Goal: Find specific page/section: Find specific page/section

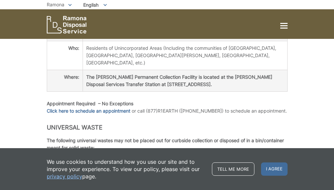
scroll to position [150, 0]
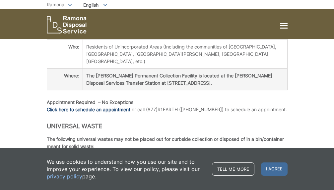
click at [99, 106] on link "Click here to schedule an appointment" at bounding box center [89, 109] width 84 height 7
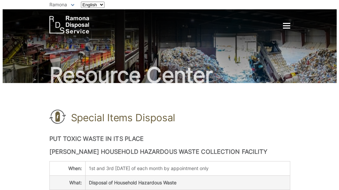
scroll to position [150, 0]
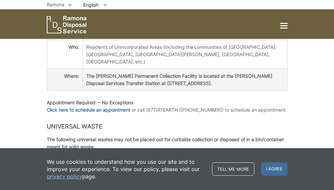
click at [281, 27] on div at bounding box center [283, 26] width 7 height 6
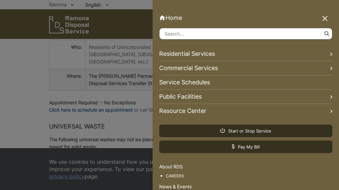
click at [199, 95] on link "Public Facilities" at bounding box center [245, 97] width 173 height 14
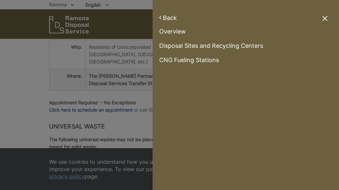
click at [223, 47] on link "Disposal Sites and Recycling Centers" at bounding box center [245, 46] width 173 height 9
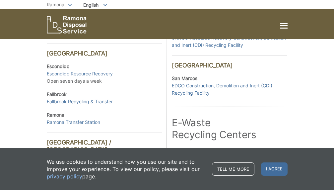
scroll to position [196, 0]
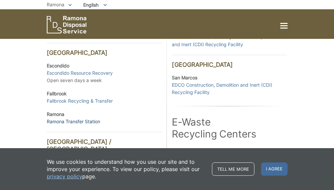
click at [59, 121] on link "Ramona Transfer Station" at bounding box center [73, 121] width 53 height 7
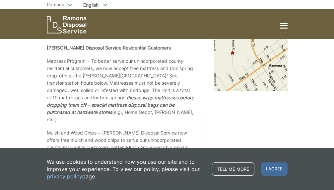
scroll to position [192, 0]
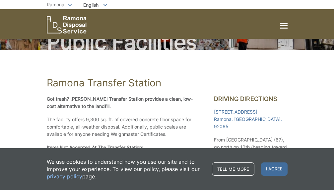
scroll to position [0, 0]
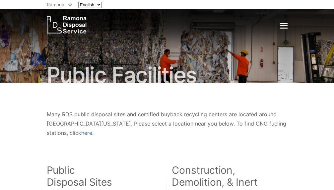
scroll to position [196, 0]
